Goal: Task Accomplishment & Management: Use online tool/utility

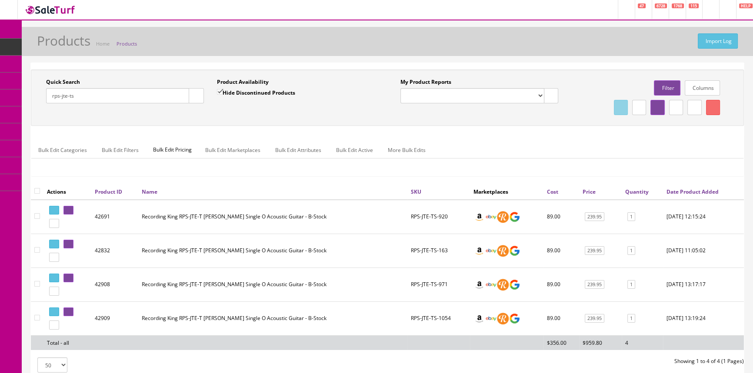
drag, startPoint x: 90, startPoint y: 96, endPoint x: 45, endPoint y: 97, distance: 45.2
click at [45, 97] on div "Quick Search rps-jte-ts Date From" at bounding box center [125, 94] width 171 height 32
paste input "2966841352-MC25002605"
type input "2966841352-MC25002605"
click at [195, 96] on icon "button" at bounding box center [196, 95] width 3 height 5
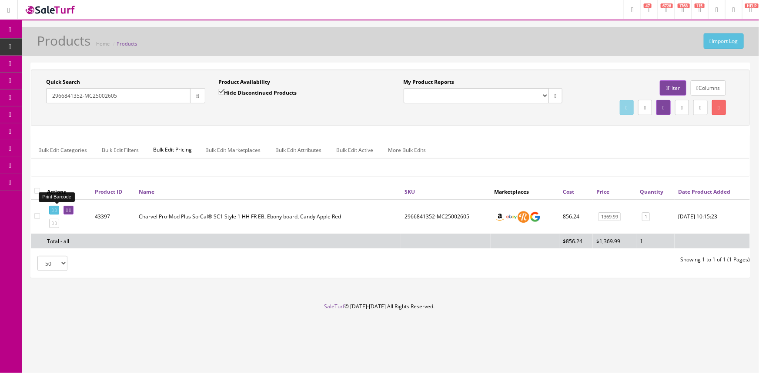
click at [53, 209] on icon at bounding box center [53, 210] width 2 height 5
click at [70, 97] on span "Order List" at bounding box center [64, 97] width 24 height 7
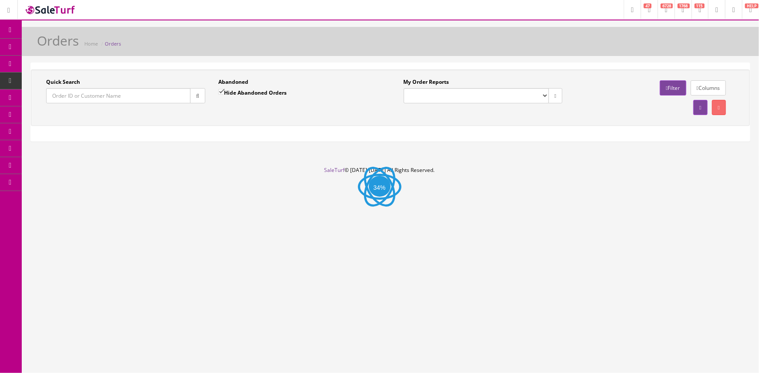
click at [71, 98] on input "Quick Search" at bounding box center [118, 95] width 144 height 15
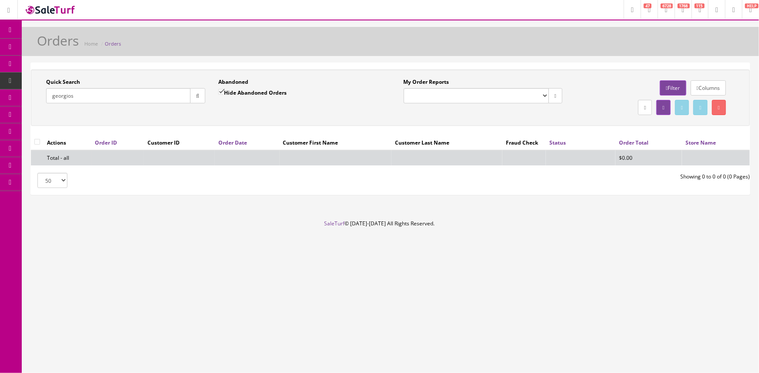
click at [197, 93] on icon "button" at bounding box center [197, 95] width 3 height 5
drag, startPoint x: 87, startPoint y: 94, endPoint x: 26, endPoint y: 97, distance: 61.4
click at [26, 97] on div "Quick Search georgios Date From Abandoned Hide Abandoned Orders Date To My Orde…" at bounding box center [390, 133] width 737 height 140
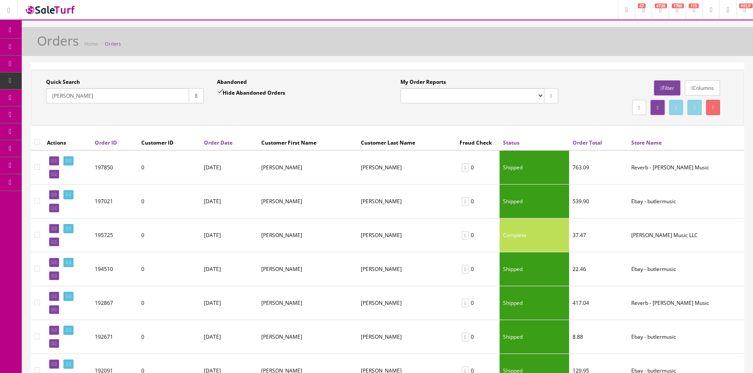
drag, startPoint x: 68, startPoint y: 95, endPoint x: 41, endPoint y: 95, distance: 27.0
click at [41, 95] on div "Quick Search clark Date From" at bounding box center [125, 94] width 171 height 32
type input "clark"
click at [80, 46] on link "Products" at bounding box center [67, 47] width 91 height 17
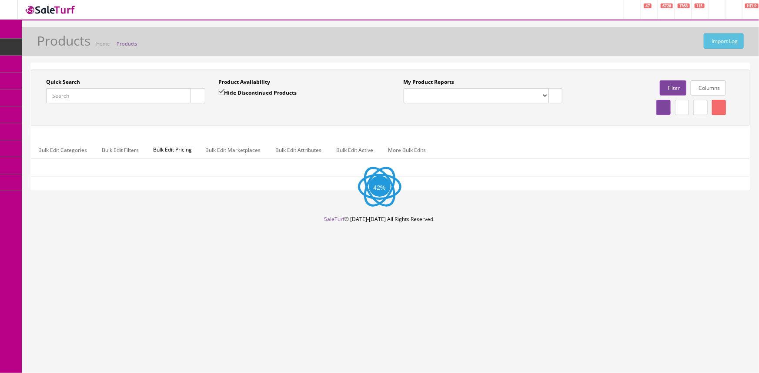
click at [119, 98] on input "Quick Search" at bounding box center [118, 95] width 144 height 15
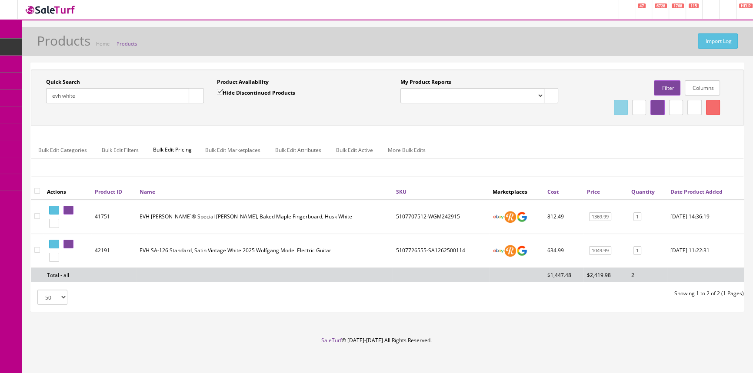
type input "evh white"
click at [220, 91] on input "Hide Discontinued Products" at bounding box center [220, 92] width 6 height 6
checkbox input "false"
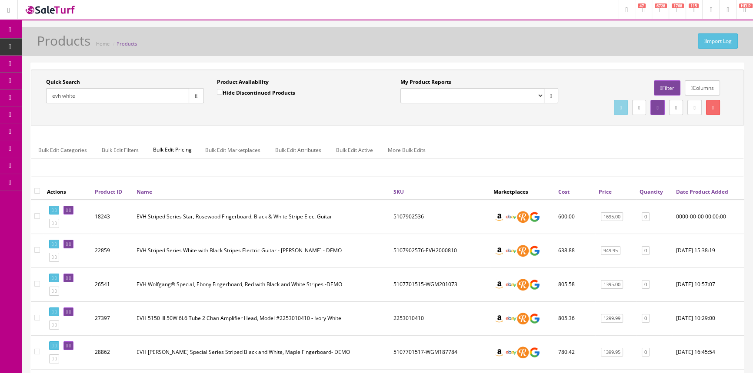
click at [122, 100] on input "evh white" at bounding box center [117, 95] width 143 height 15
type input "e"
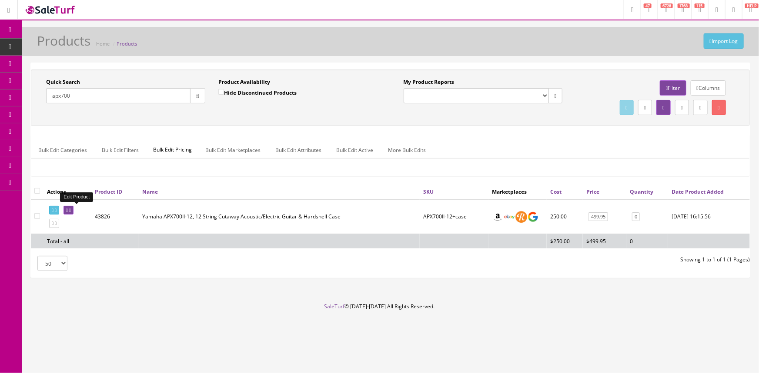
type input "apx700"
click at [68, 209] on icon at bounding box center [67, 210] width 2 height 5
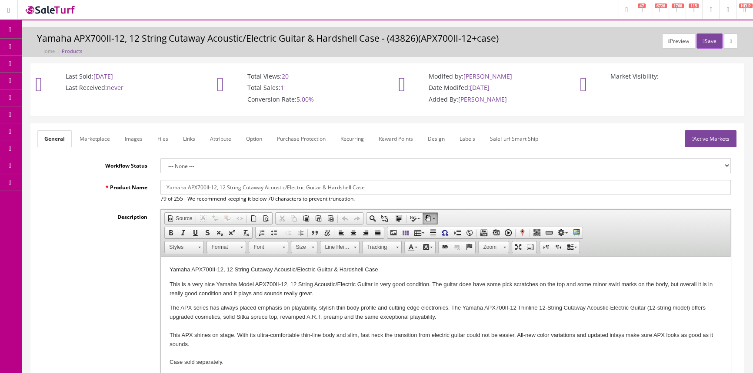
click at [137, 144] on link "Images" at bounding box center [134, 138] width 32 height 17
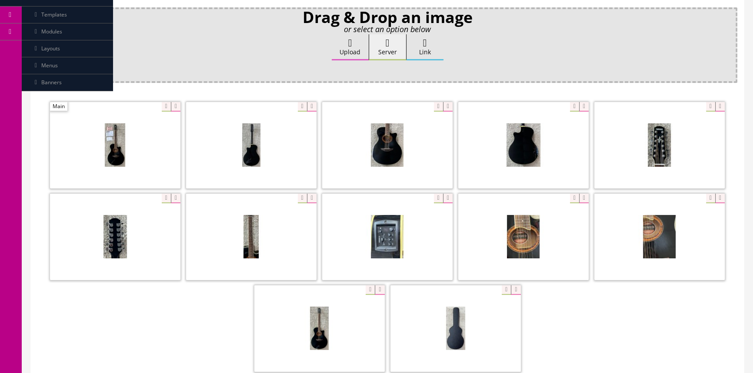
scroll to position [197, 0]
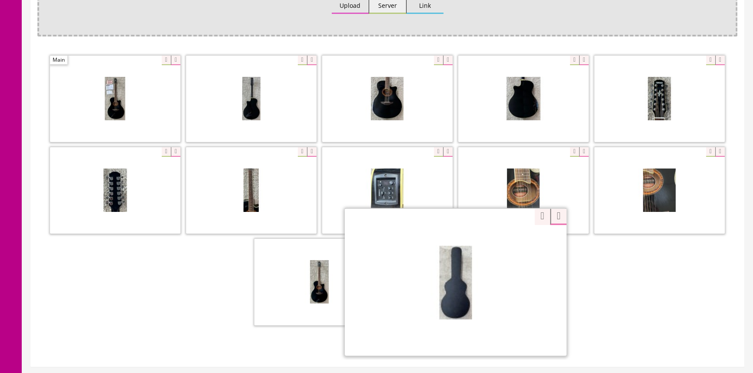
click at [500, 244] on div "Zoom" at bounding box center [456, 282] width 222 height 148
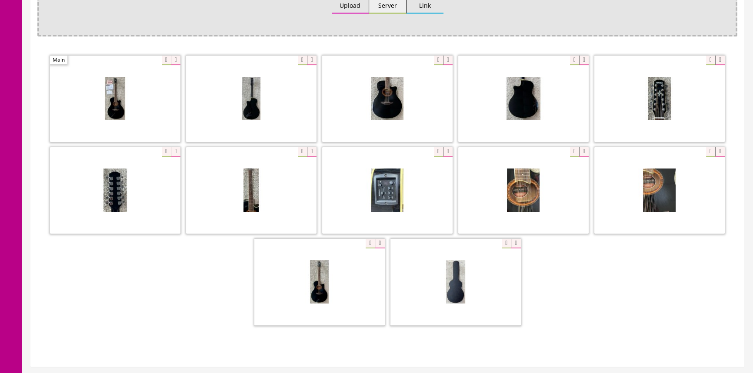
click at [534, 217] on div "Zoom" at bounding box center [387, 191] width 700 height 275
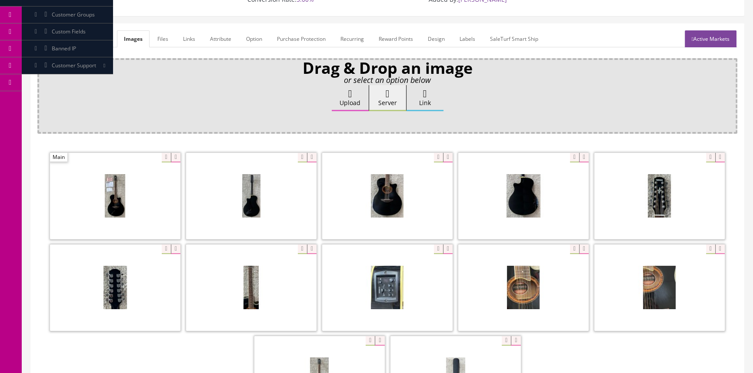
scroll to position [0, 0]
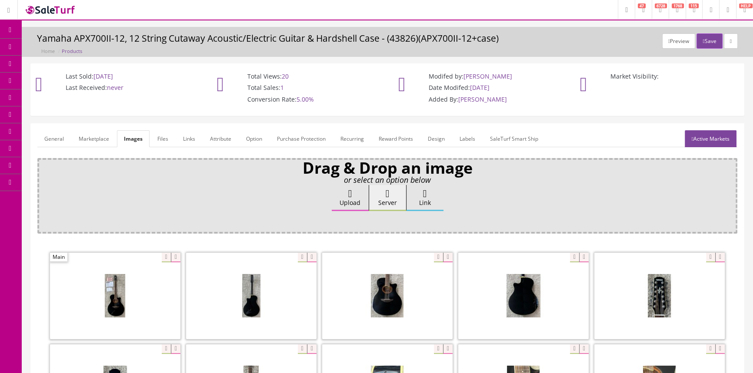
click at [76, 81] on span "POS Console" at bounding box center [67, 80] width 31 height 7
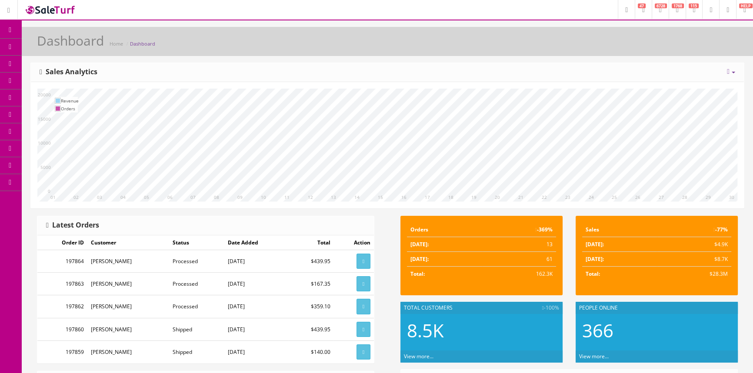
click at [80, 81] on span "POS Console" at bounding box center [67, 80] width 31 height 7
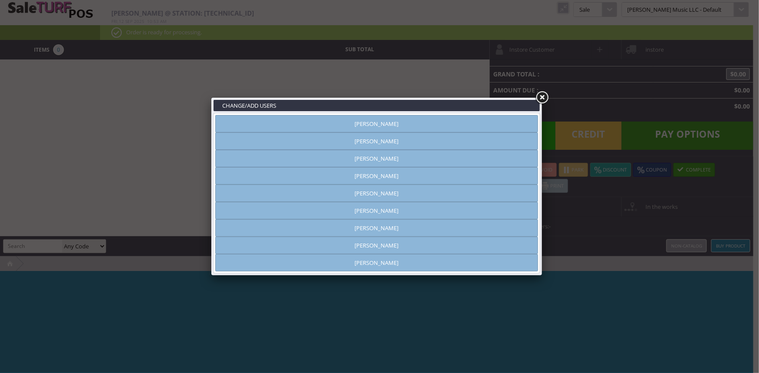
type input "[PERSON_NAME]"
drag, startPoint x: 496, startPoint y: 127, endPoint x: 508, endPoint y: 120, distance: 14.2
click at [496, 128] on link "[PERSON_NAME]" at bounding box center [376, 123] width 323 height 17
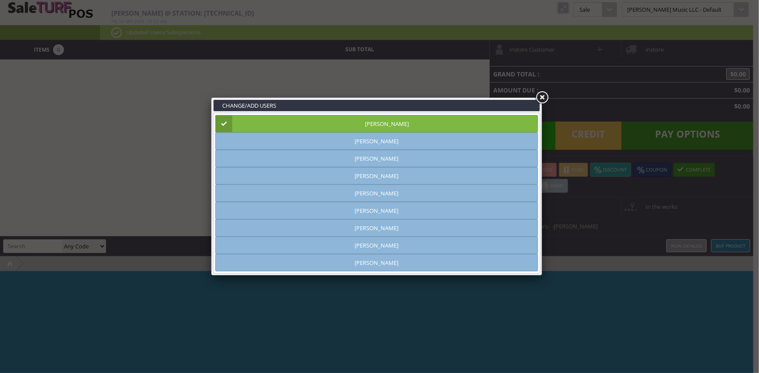
click at [543, 93] on link at bounding box center [542, 98] width 16 height 16
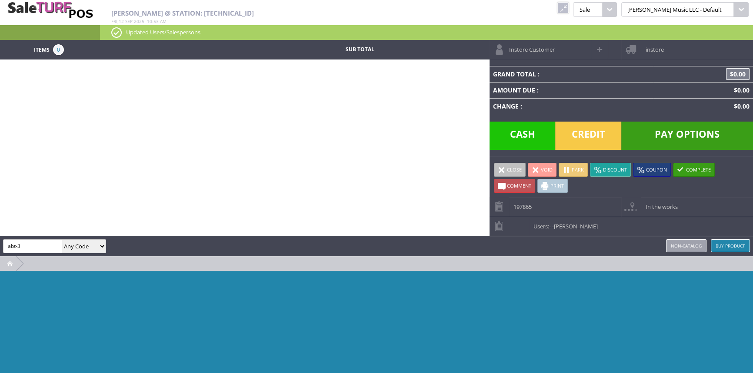
type input "abt-3"
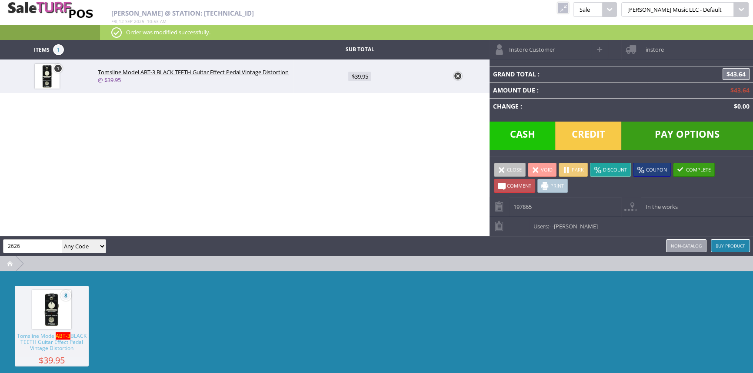
type input "2626"
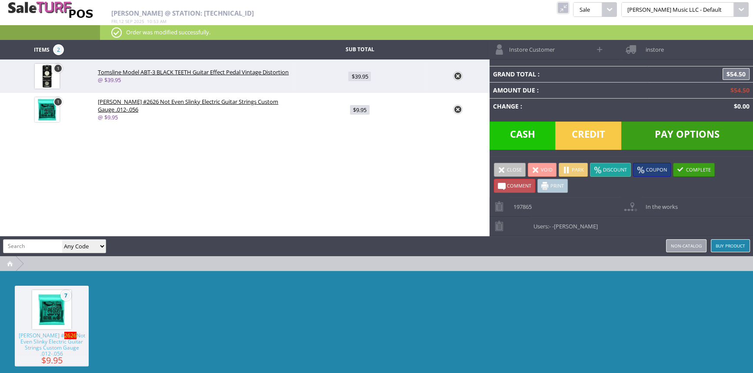
click at [57, 101] on link "1" at bounding box center [57, 101] width 9 height 9
type input "1"
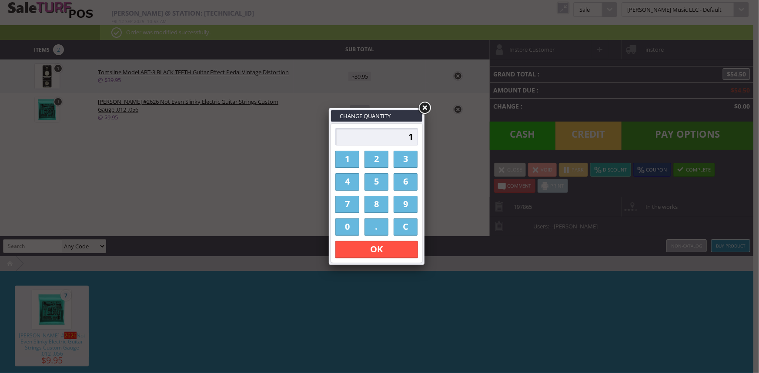
click at [375, 158] on link "2" at bounding box center [376, 159] width 24 height 17
type input "2"
click at [398, 250] on link "OK" at bounding box center [376, 249] width 83 height 17
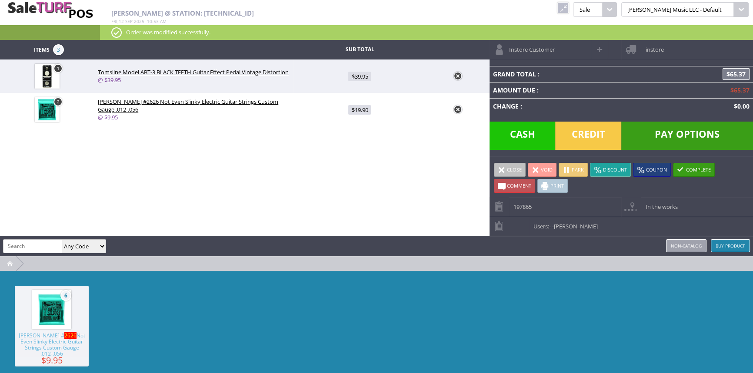
click at [362, 110] on span "$19.90" at bounding box center [359, 110] width 23 height 10
type input "9.95"
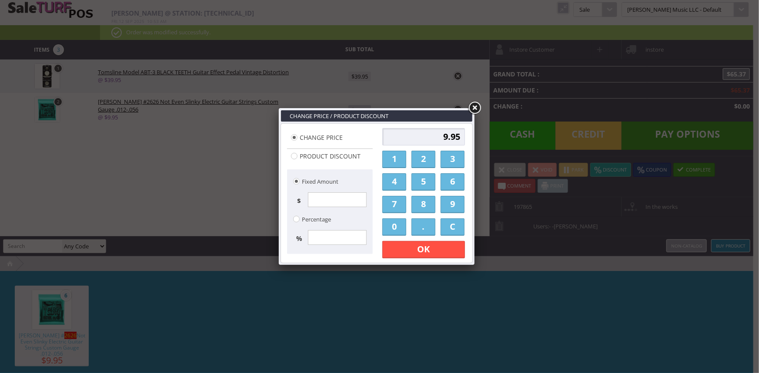
click at [438, 135] on input "9.95" at bounding box center [423, 136] width 83 height 17
type input "7.95"
click at [447, 255] on link "OK" at bounding box center [423, 249] width 83 height 17
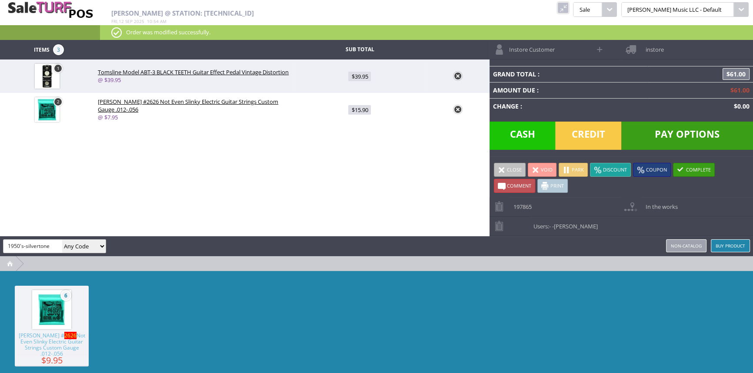
type input "1950's-silvertone"
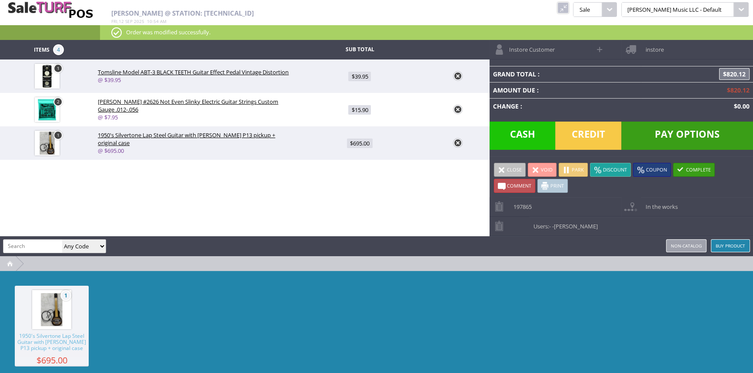
click at [358, 142] on span "$695.00" at bounding box center [360, 144] width 26 height 10
type input "695"
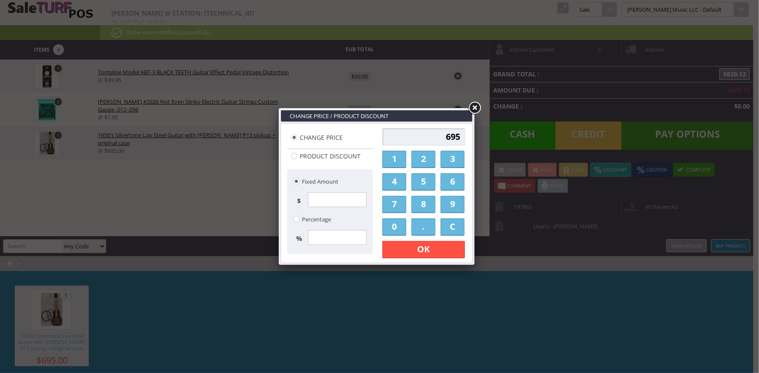
click at [450, 139] on input "695" at bounding box center [423, 136] width 83 height 17
type input "625"
click at [448, 253] on link "OK" at bounding box center [423, 249] width 83 height 17
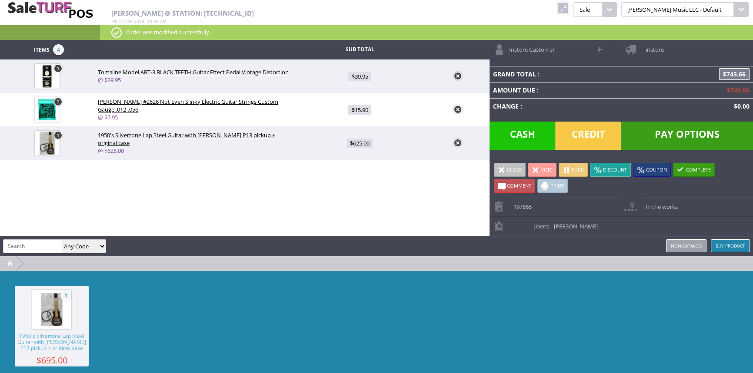
click at [589, 135] on span "Credit" at bounding box center [588, 136] width 66 height 28
click at [588, 130] on span "Credit" at bounding box center [588, 136] width 66 height 28
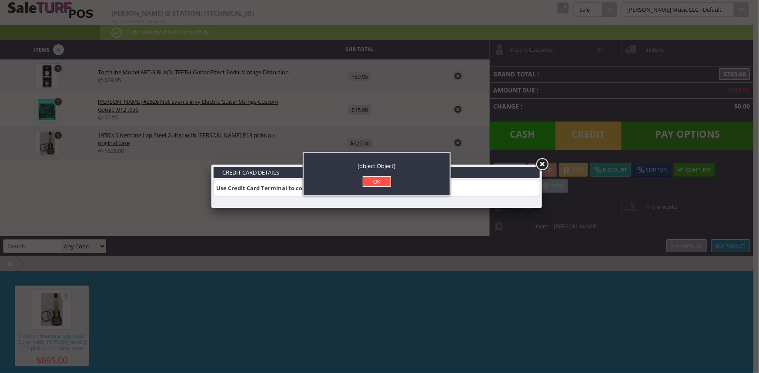
click at [374, 180] on link "OK" at bounding box center [377, 181] width 28 height 10
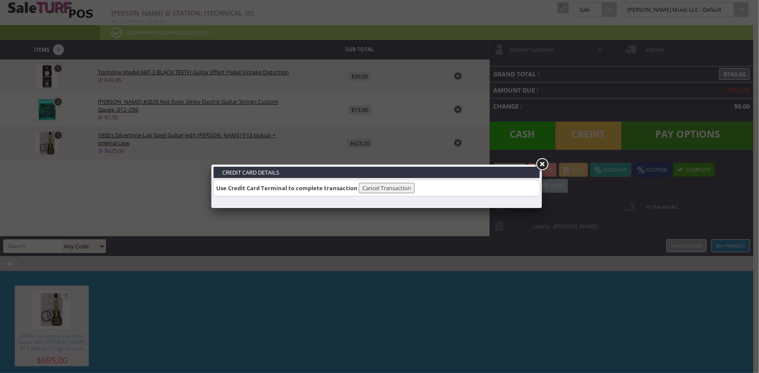
click at [538, 164] on link at bounding box center [542, 165] width 16 height 16
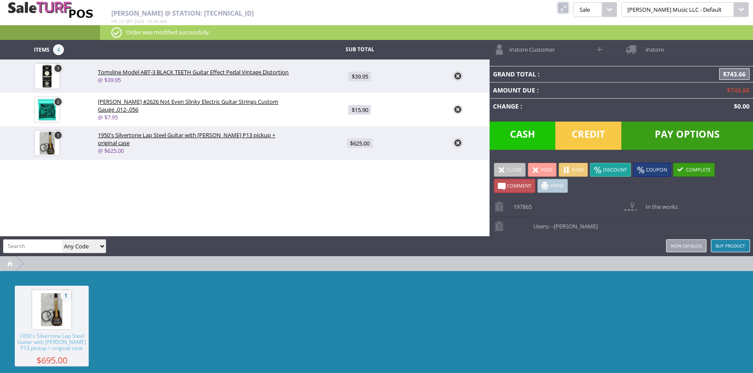
click at [681, 130] on span "Pay Options" at bounding box center [687, 136] width 132 height 28
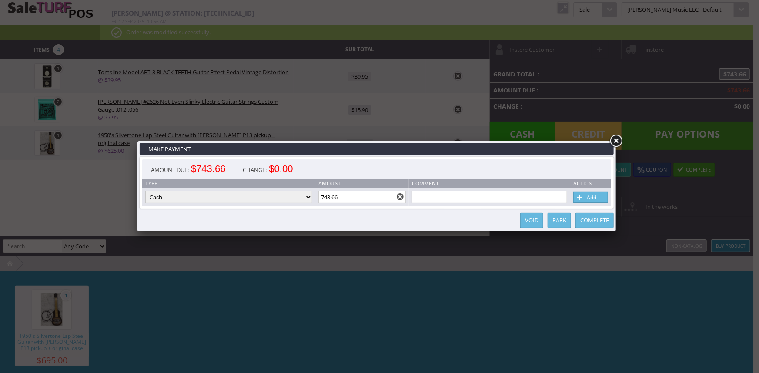
click at [301, 199] on select "Cash Credit Card Cheque or Money Order" at bounding box center [228, 197] width 167 height 12
select select "credit_card"
click at [145, 192] on select "Cash Credit Card Cheque or Money Order" at bounding box center [228, 197] width 167 height 12
click at [606, 196] on link "Add" at bounding box center [590, 197] width 35 height 11
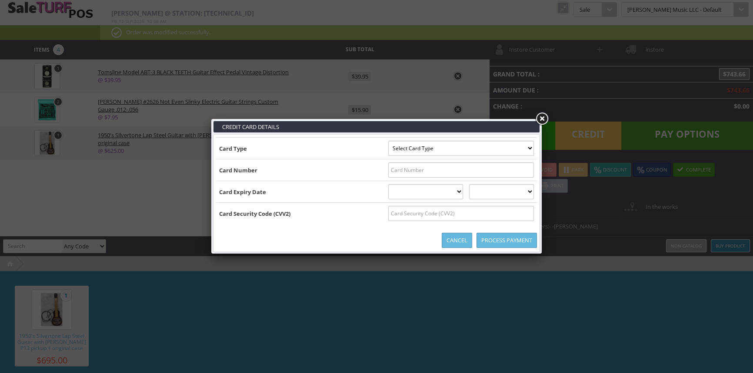
type input "B4744800091378535^BLEVINS/DWIGHT A^27062010000000002814008140000004"
select select "VISA"
type input "4744800091378535"
select select "06"
select select "2027"
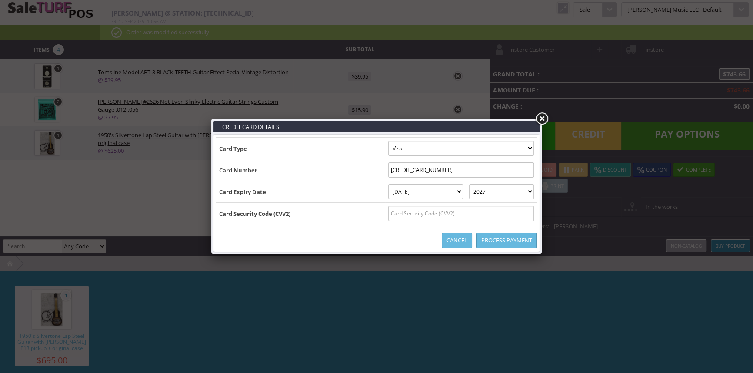
type input "B4744800091378535^BLEVINS/DWIGHT A^27062010000000002814008140000004744800091378…"
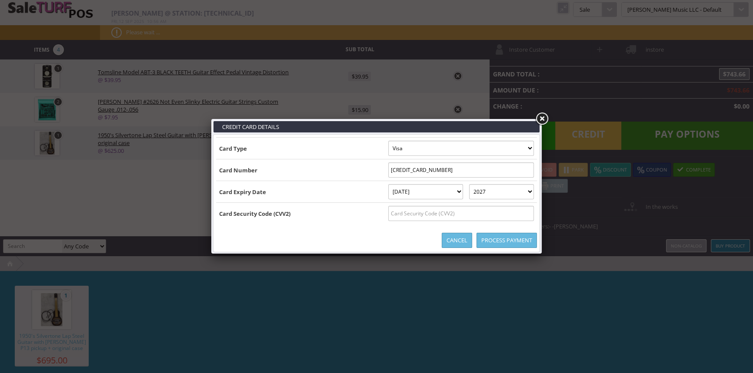
click at [522, 215] on input "text" at bounding box center [461, 213] width 146 height 15
type input "315"
click at [529, 244] on link "Process Payment" at bounding box center [506, 240] width 60 height 15
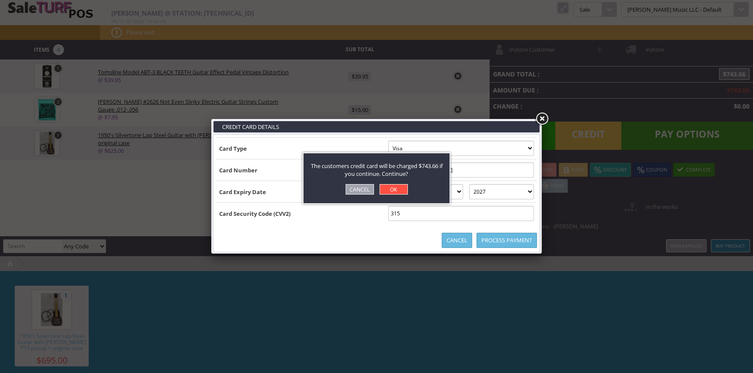
click at [384, 187] on link "OK" at bounding box center [394, 189] width 28 height 10
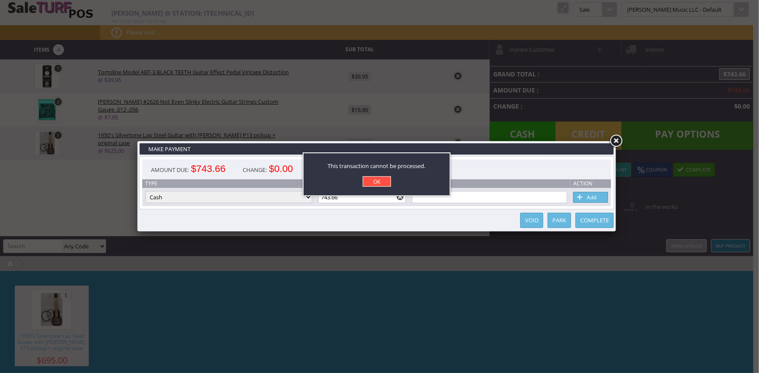
click at [375, 180] on link "OK" at bounding box center [377, 181] width 28 height 10
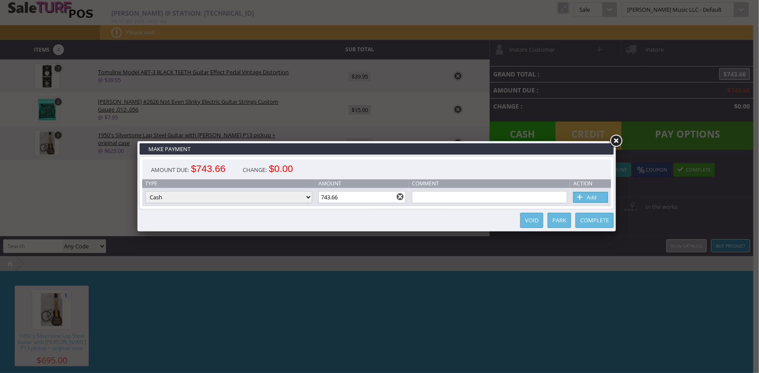
click at [616, 142] on link at bounding box center [616, 141] width 16 height 16
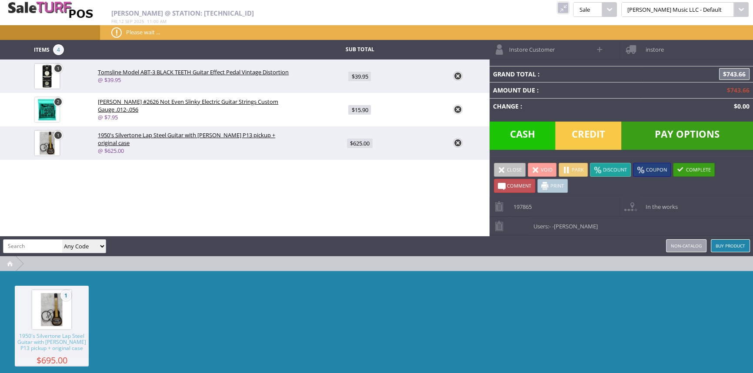
click at [576, 169] on link "Park" at bounding box center [573, 170] width 29 height 14
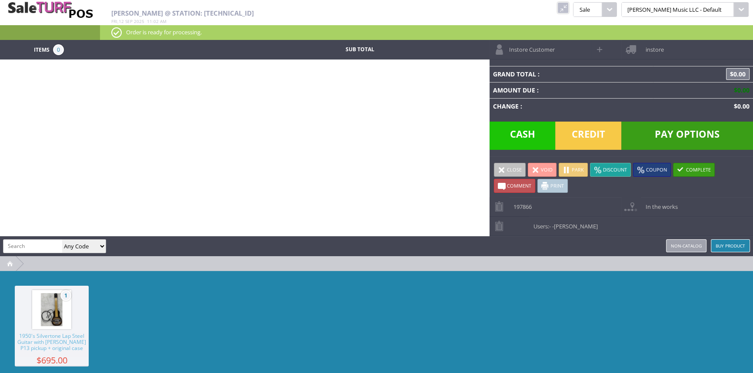
click at [569, 9] on link at bounding box center [562, 7] width 11 height 11
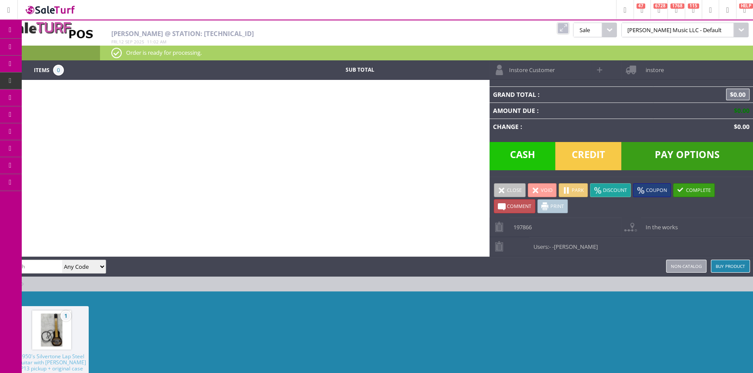
click at [77, 95] on span "Order List" at bounding box center [65, 98] width 26 height 8
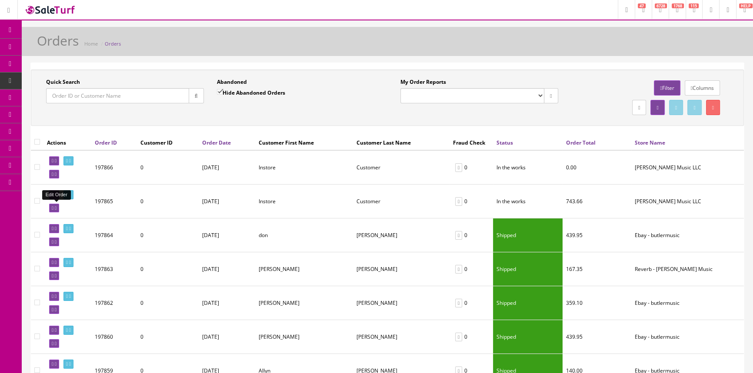
click at [52, 208] on icon at bounding box center [53, 208] width 2 height 5
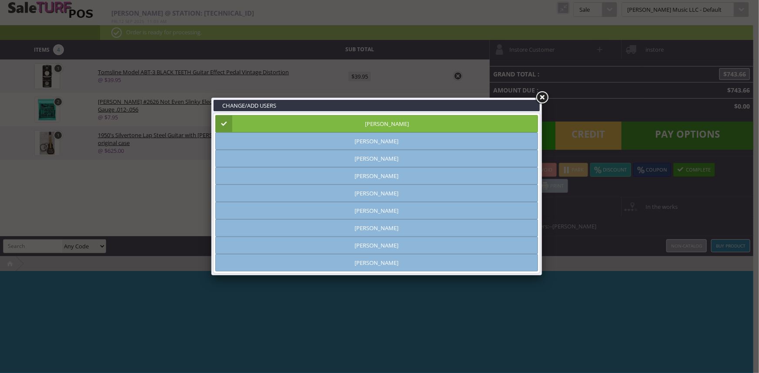
type input "amber helgren"
click at [539, 95] on link at bounding box center [542, 98] width 16 height 16
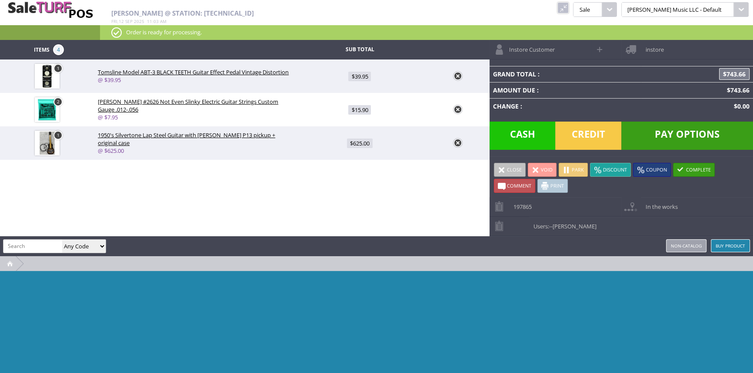
click at [593, 133] on span "Credit" at bounding box center [588, 136] width 66 height 28
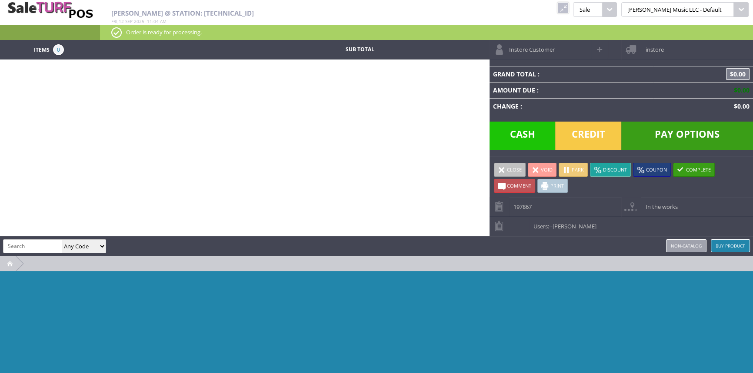
click at [569, 6] on link at bounding box center [562, 7] width 11 height 11
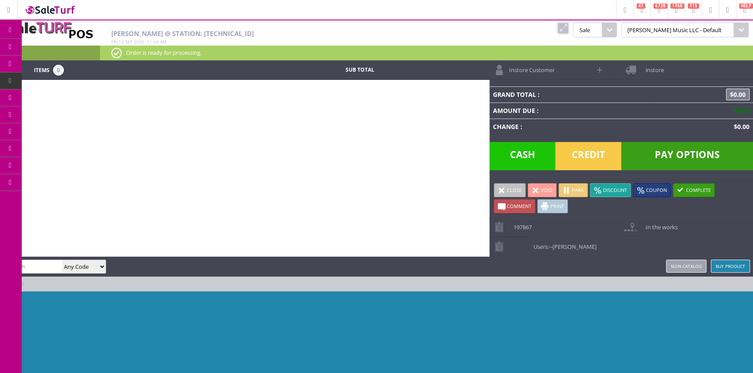
click at [83, 47] on link "Products" at bounding box center [67, 47] width 91 height 17
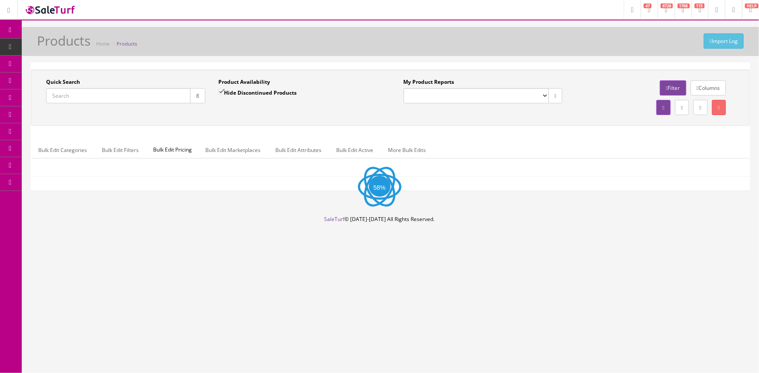
click at [122, 94] on input "Quick Search" at bounding box center [118, 95] width 144 height 15
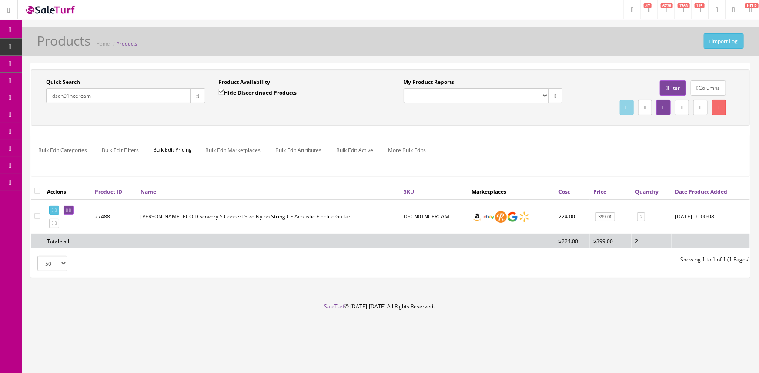
type input "dscn01ncercam"
click at [220, 94] on input "Hide Discontinued Products" at bounding box center [221, 92] width 6 height 6
checkbox input "false"
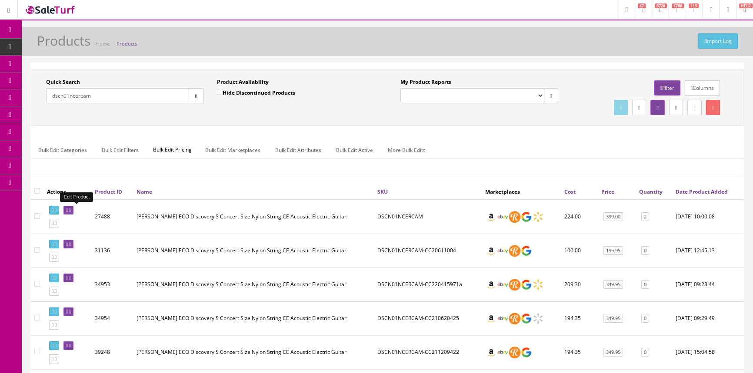
click at [71, 208] on icon at bounding box center [70, 210] width 2 height 5
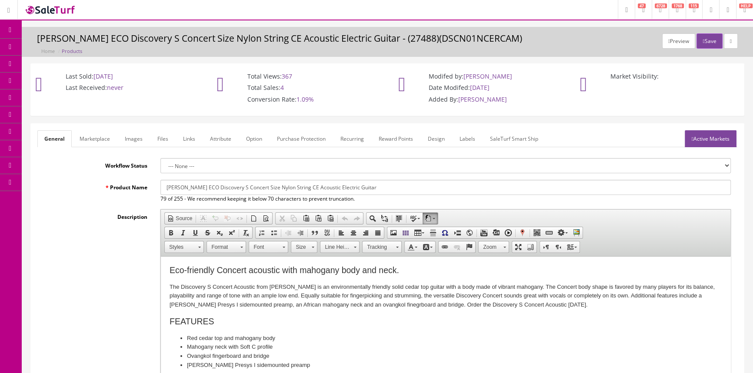
click at [61, 42] on link "Products" at bounding box center [67, 47] width 91 height 17
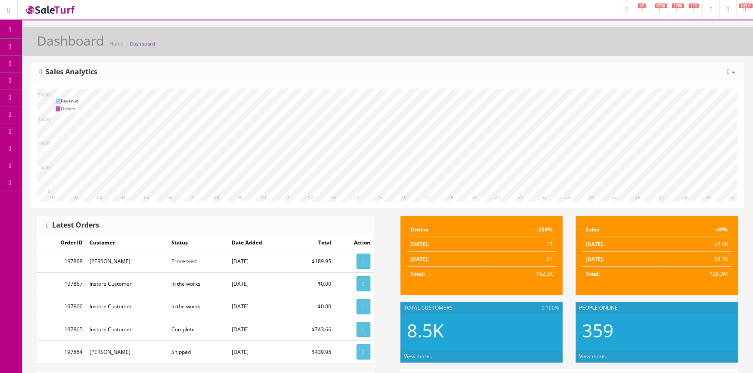
click at [73, 45] on span "Products" at bounding box center [62, 46] width 21 height 7
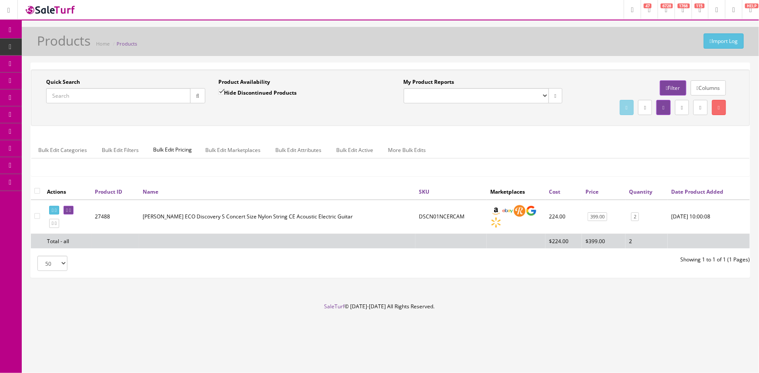
click at [115, 93] on input "Quick Search" at bounding box center [118, 95] width 144 height 15
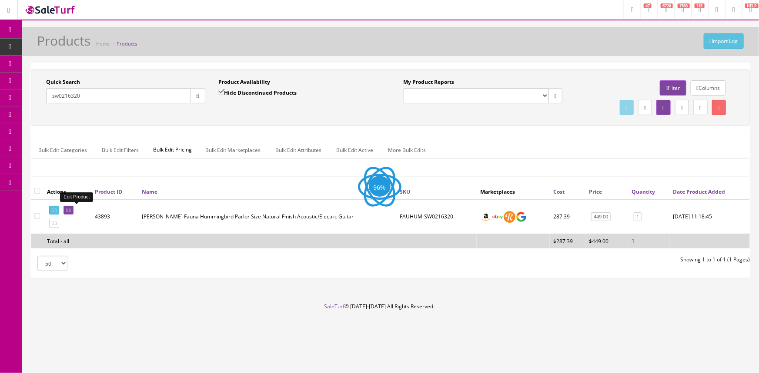
type input "sw0216320"
click at [68, 211] on icon at bounding box center [67, 210] width 2 height 5
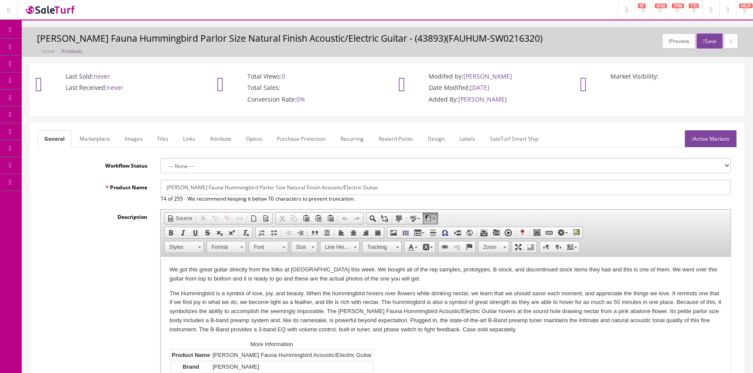
click at [473, 137] on link "Labels" at bounding box center [468, 138] width 30 height 17
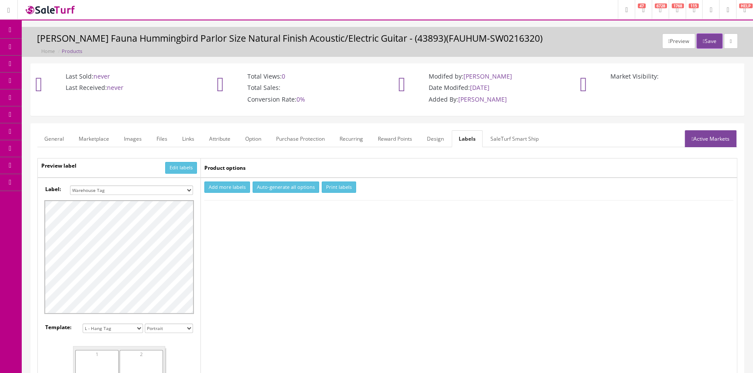
click at [134, 189] on select "Small Label 2 x 1 Label Shoe label 100 barcodes Dymo Label 2 X 1 Sticker Labels…" at bounding box center [131, 191] width 123 height 10
select select "16"
click at [70, 186] on select "Small Label 2 x 1 Label Shoe label 100 barcodes Dymo Label 2 X 1 Sticker Labels…" at bounding box center [131, 191] width 123 height 10
click at [224, 190] on button "Add more labels" at bounding box center [227, 188] width 46 height 12
type input "1"
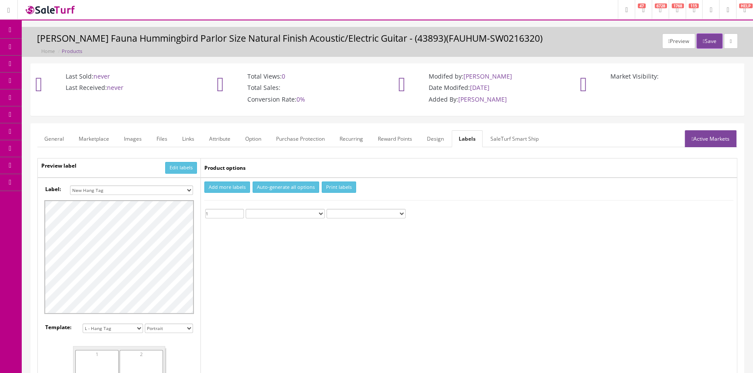
click at [240, 211] on input "1" at bounding box center [224, 214] width 39 height 10
click at [336, 190] on button "Print labels" at bounding box center [339, 188] width 34 height 12
click at [64, 46] on span "Products" at bounding box center [62, 46] width 21 height 7
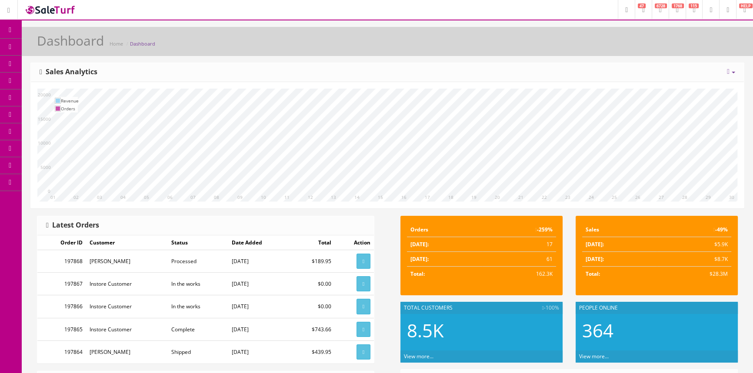
click at [65, 47] on span "Products" at bounding box center [62, 46] width 21 height 7
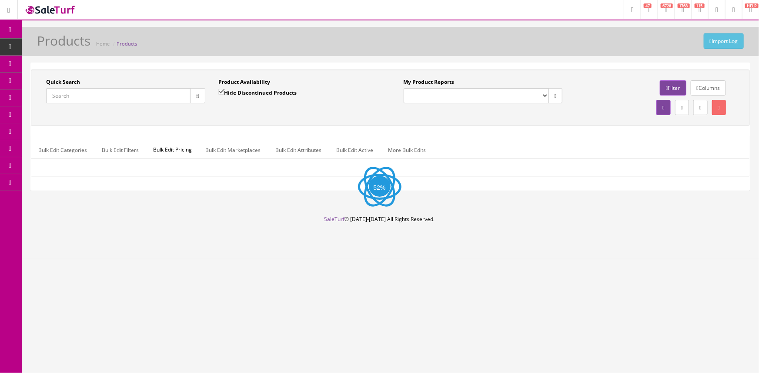
click at [94, 90] on input "Quick Search" at bounding box center [118, 95] width 144 height 15
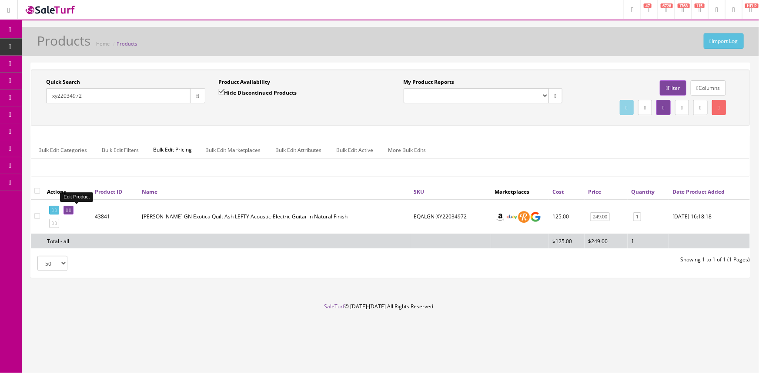
type input "xy22034972"
click at [68, 210] on icon at bounding box center [67, 210] width 2 height 5
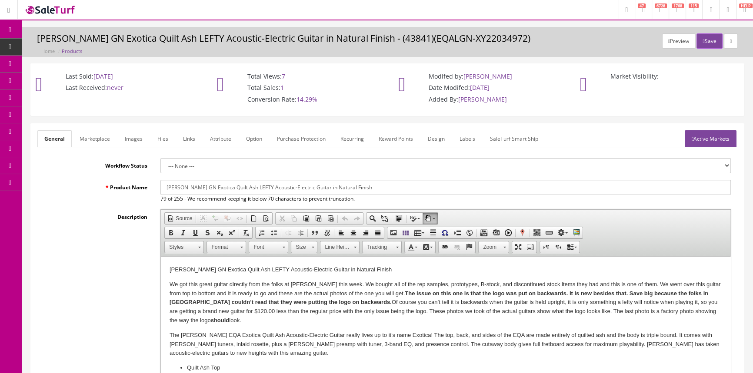
click at [463, 134] on link "Labels" at bounding box center [468, 138] width 30 height 17
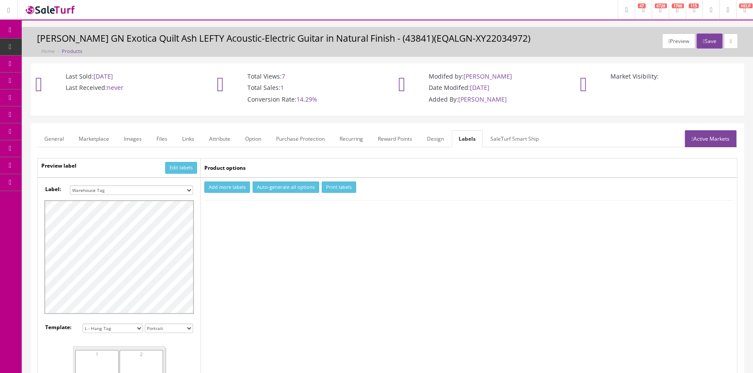
click at [160, 190] on select "Small Label 2 x 1 Label Shoe label 100 barcodes Dymo Label 2 X 1 Sticker Labels…" at bounding box center [131, 191] width 123 height 10
select select "16"
click at [70, 186] on select "Small Label 2 x 1 Label Shoe label 100 barcodes Dymo Label 2 X 1 Sticker Labels…" at bounding box center [131, 191] width 123 height 10
click at [218, 183] on button "Add more labels" at bounding box center [227, 188] width 46 height 12
type input "1"
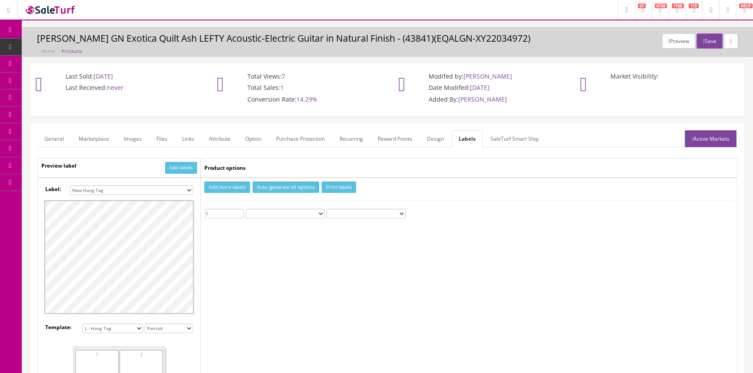
click at [240, 211] on input "1" at bounding box center [224, 214] width 39 height 10
click at [343, 184] on button "Print labels" at bounding box center [339, 188] width 34 height 12
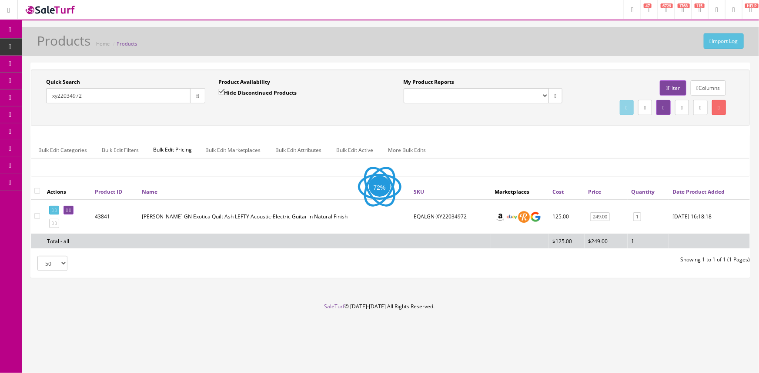
click at [123, 97] on input "xy22034972" at bounding box center [118, 95] width 144 height 15
type input "x"
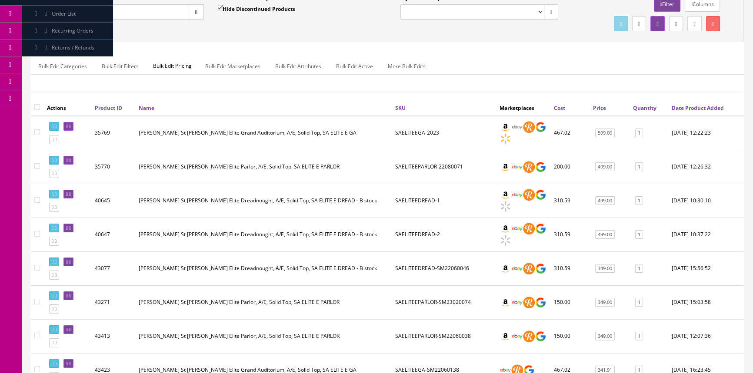
scroll to position [78, 0]
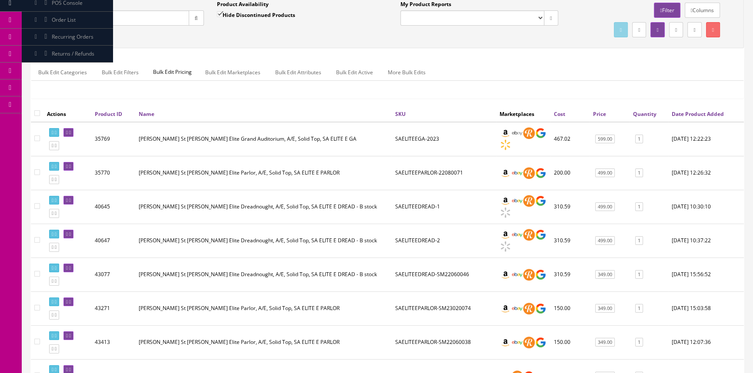
type input "saelitee"
click at [223, 13] on input "Hide Discontinued Products" at bounding box center [220, 14] width 6 height 6
checkbox input "false"
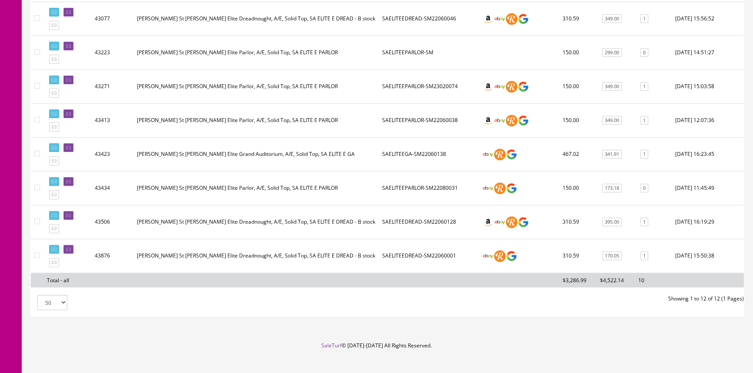
scroll to position [343, 0]
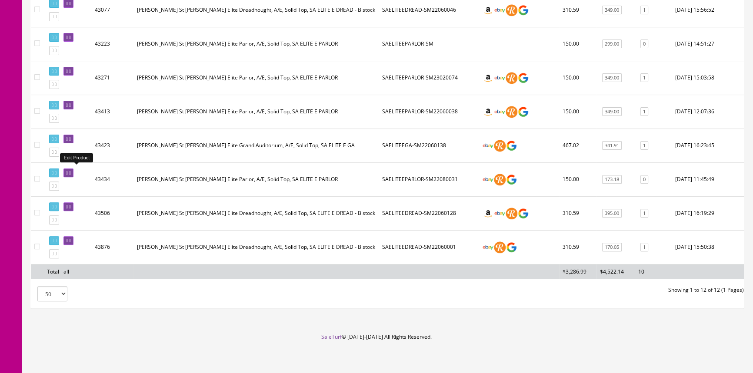
click at [71, 171] on icon at bounding box center [70, 173] width 2 height 5
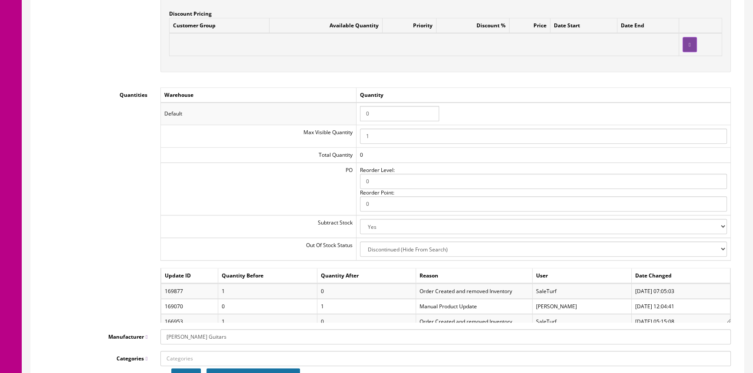
scroll to position [948, 0]
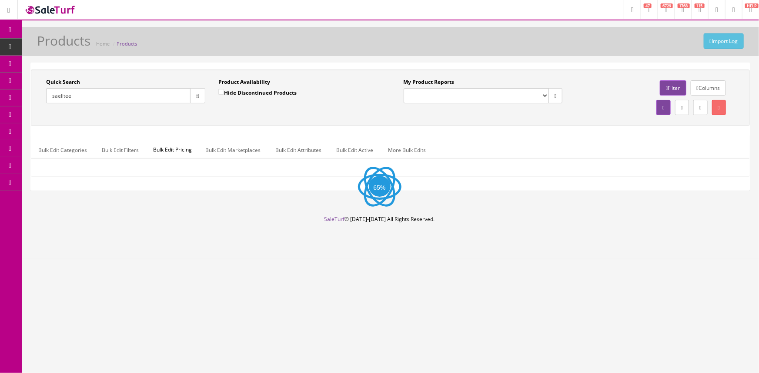
click at [111, 96] on input "saelitee" at bounding box center [118, 95] width 144 height 15
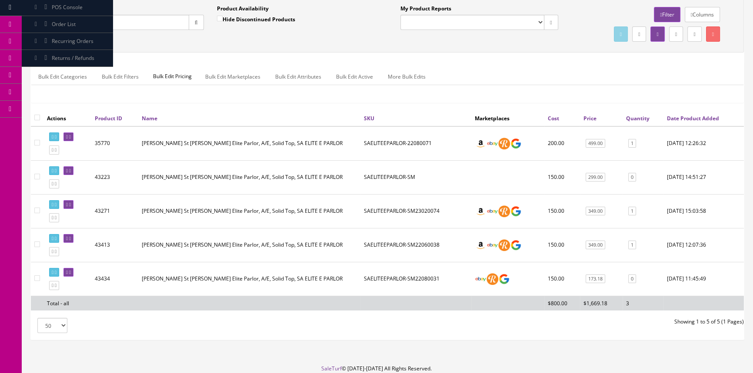
scroll to position [79, 0]
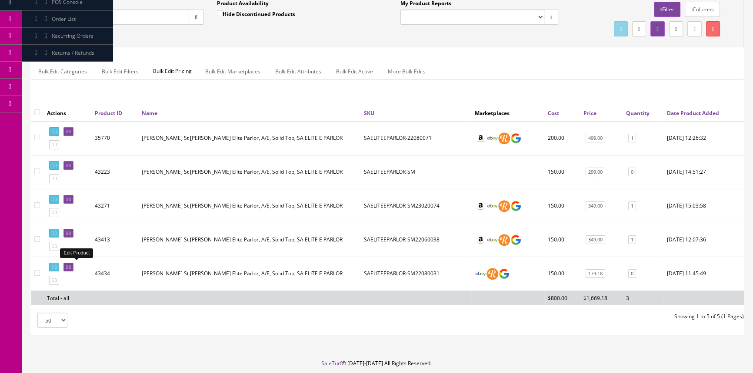
type input "saeliteeparlor"
click at [68, 266] on icon at bounding box center [67, 267] width 2 height 5
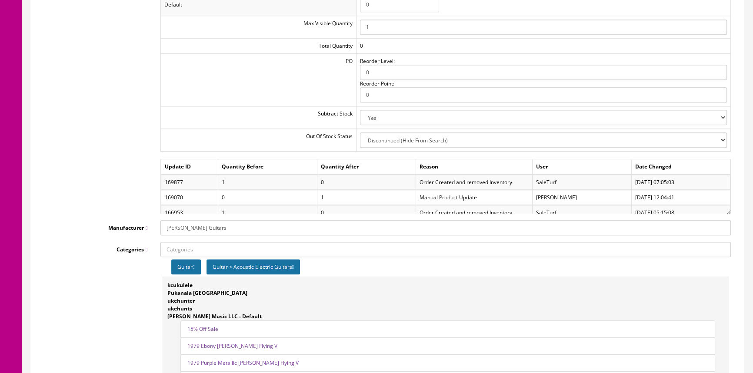
scroll to position [988, 0]
